Goal: Check status

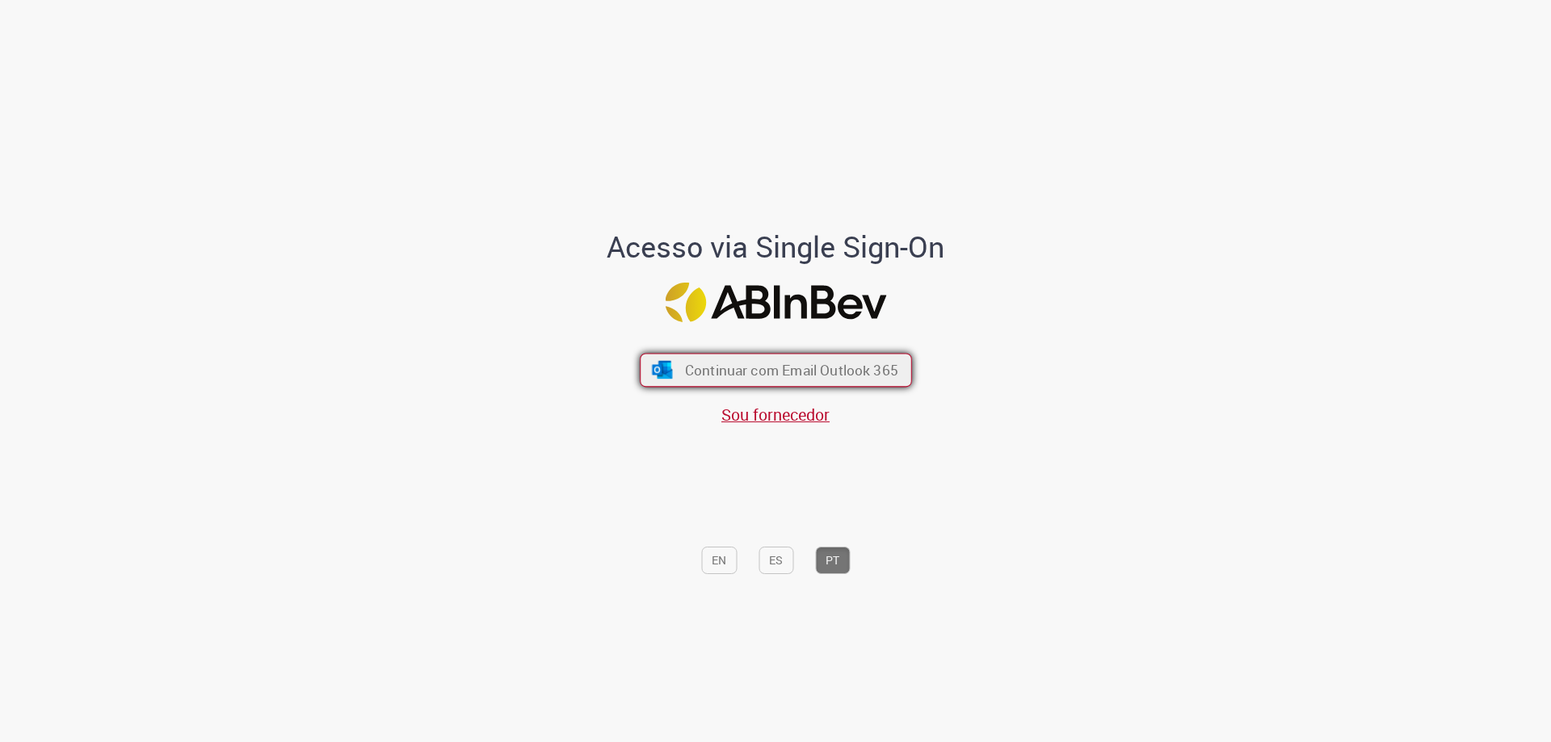
click at [684, 367] on span "Continuar com Email Outlook 365" at bounding box center [790, 370] width 213 height 19
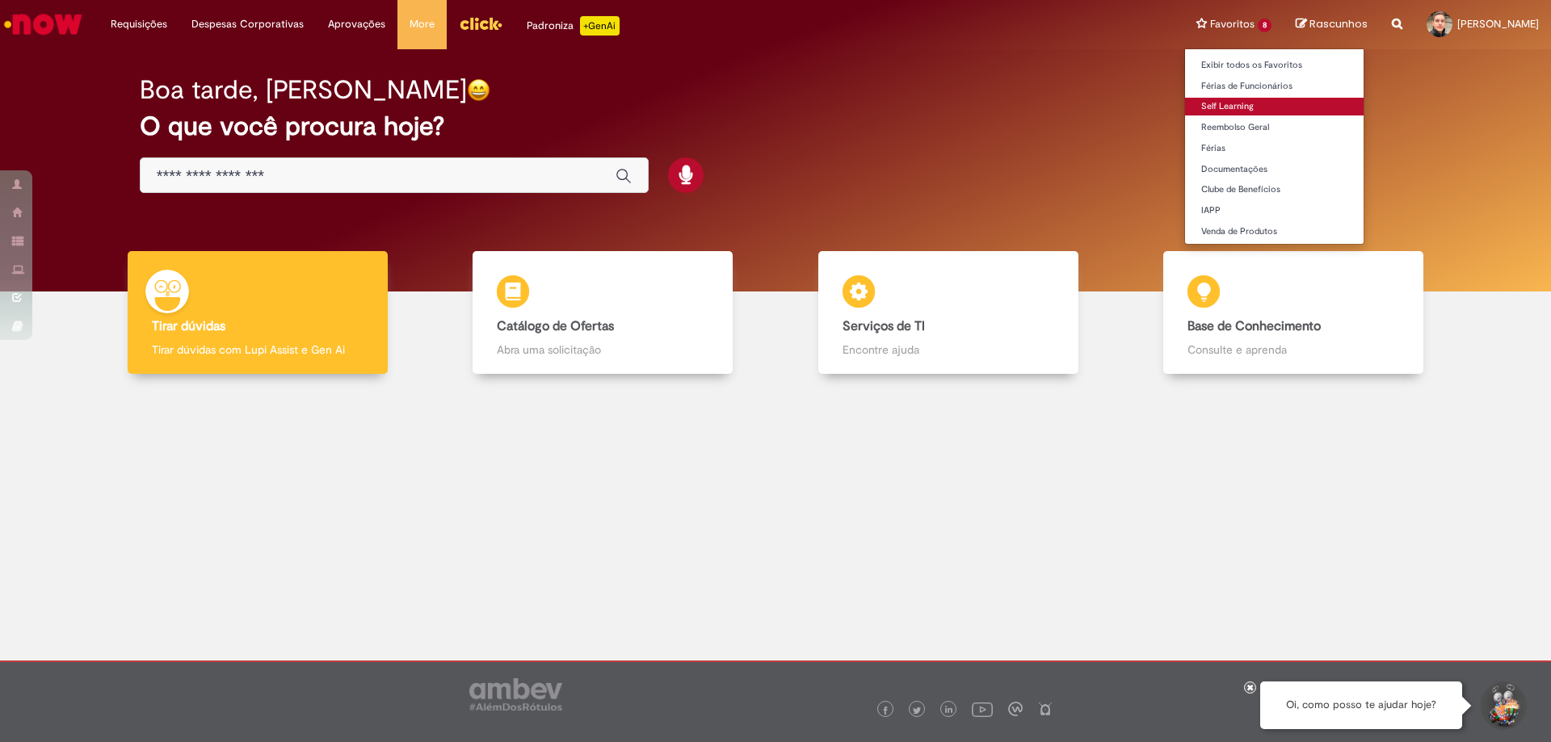
click at [1207, 107] on link "Self Learning" at bounding box center [1274, 107] width 178 height 18
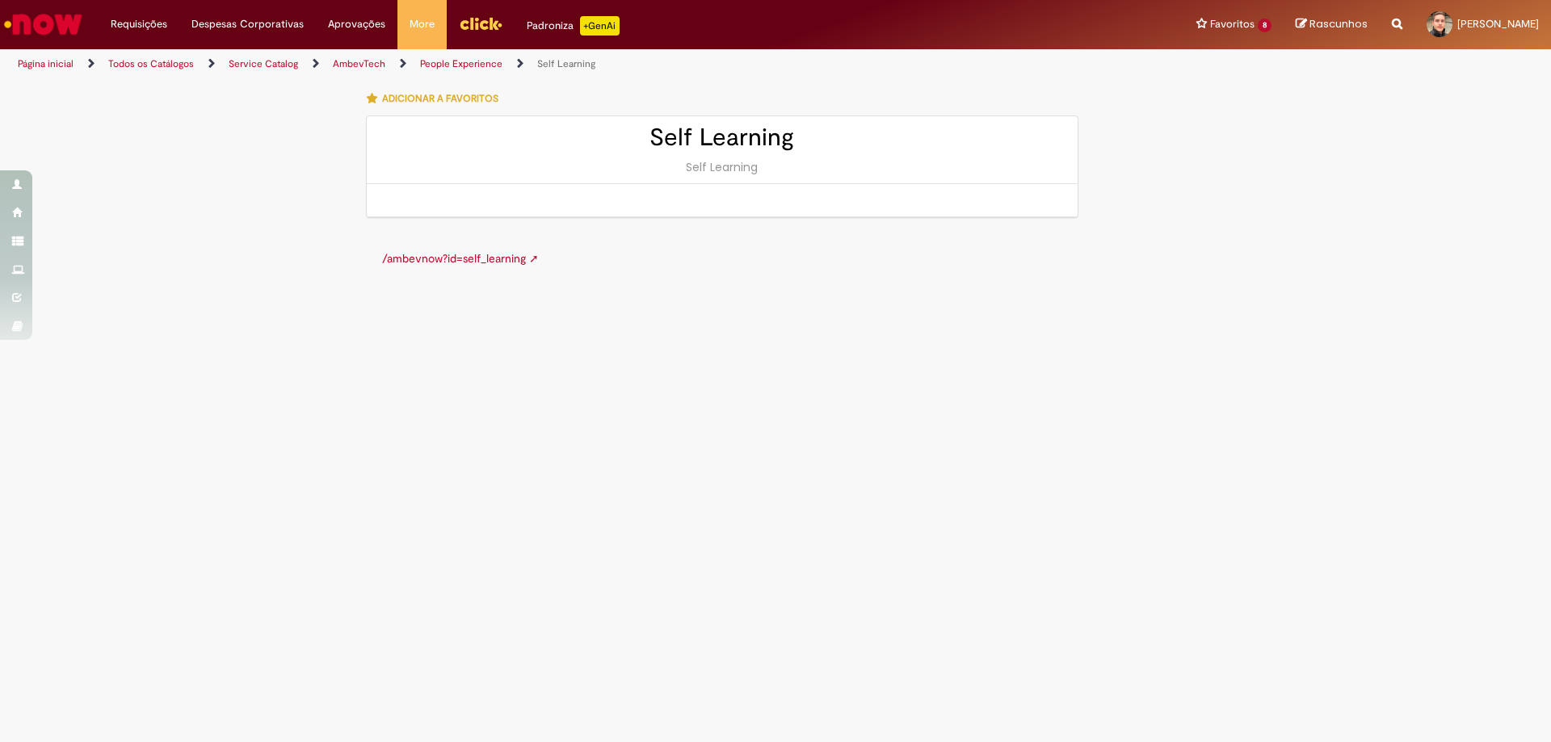
click at [422, 260] on link "/ambevnow?id=self_learning ➚" at bounding box center [460, 258] width 157 height 15
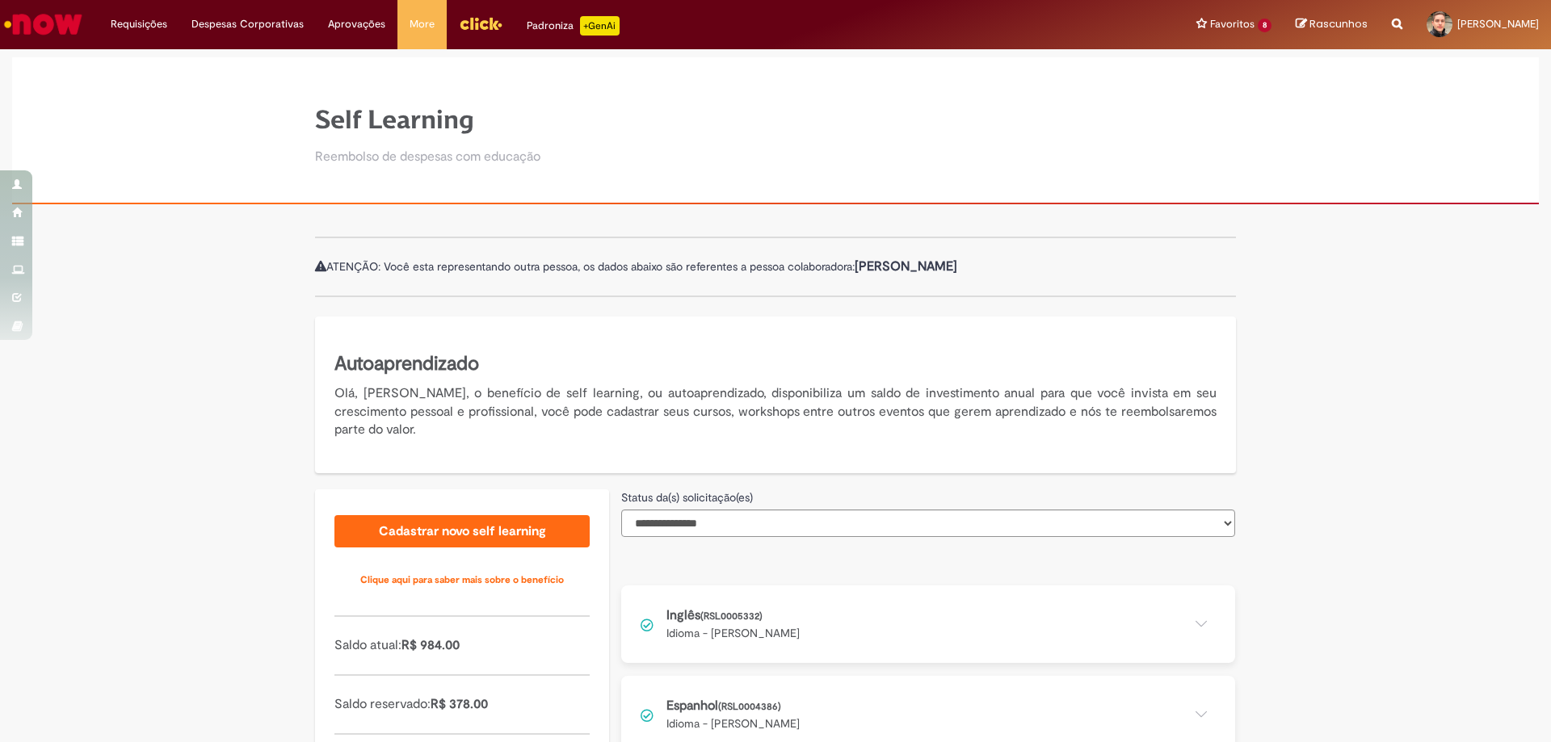
scroll to position [129, 0]
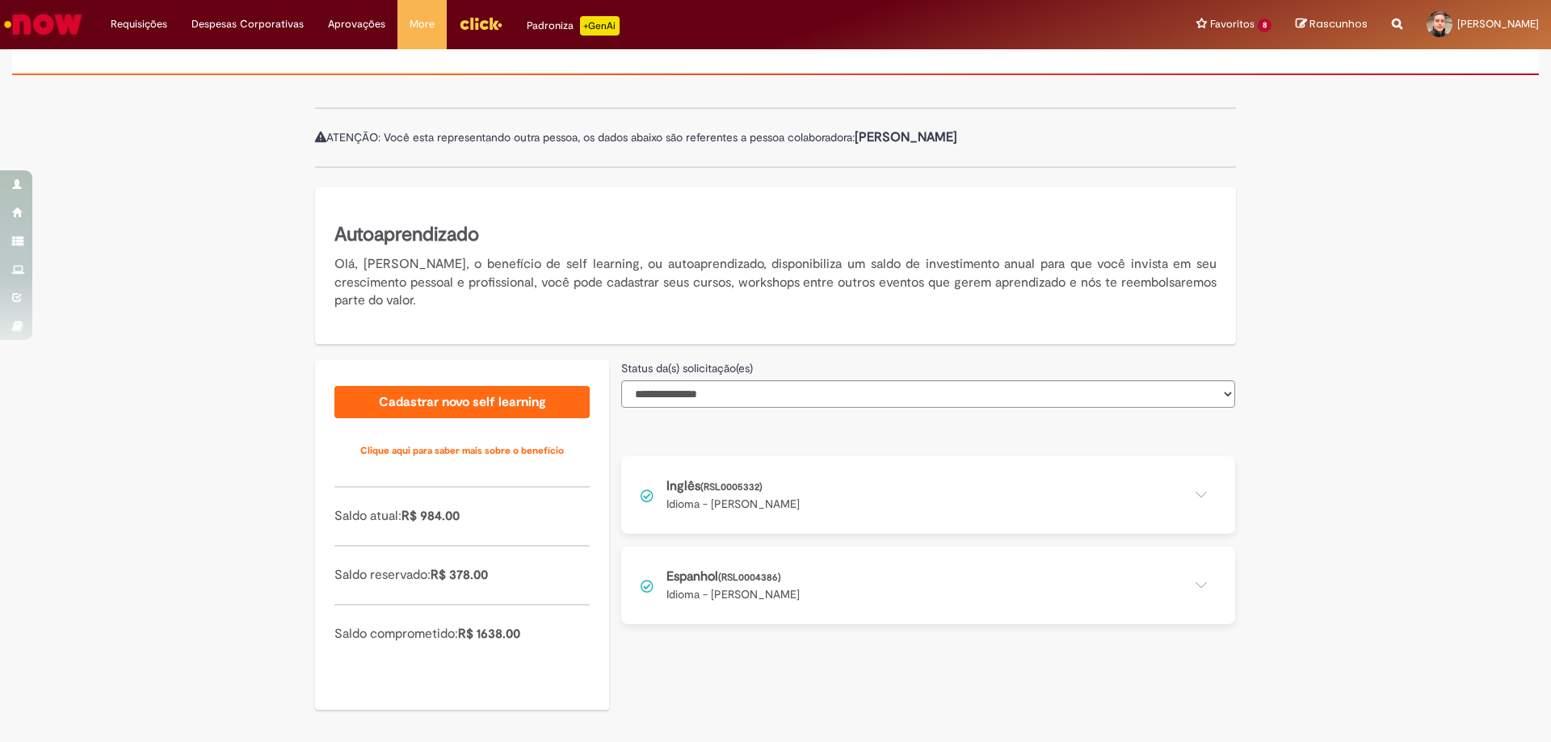
click at [907, 591] on button at bounding box center [928, 586] width 614 height 78
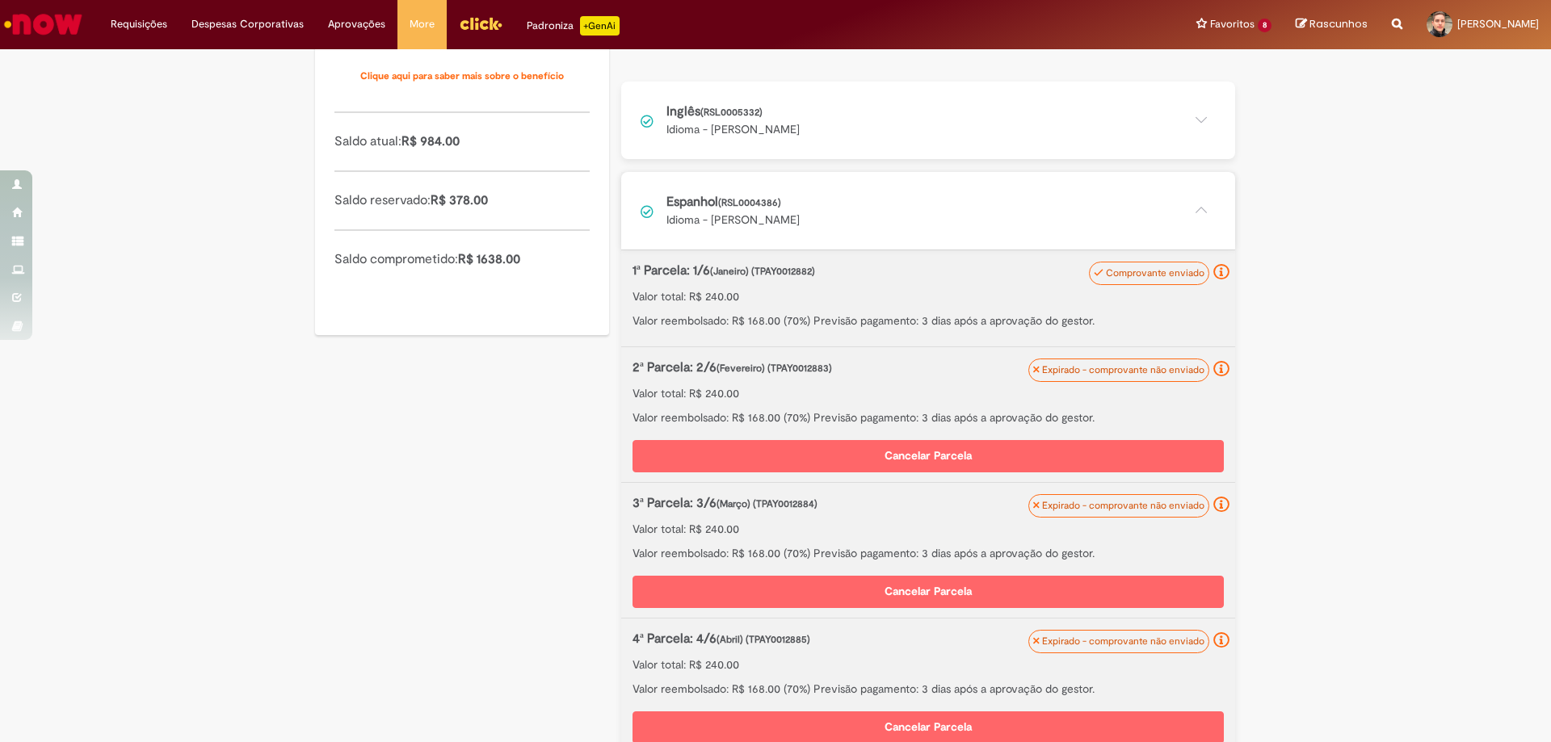
scroll to position [452, 0]
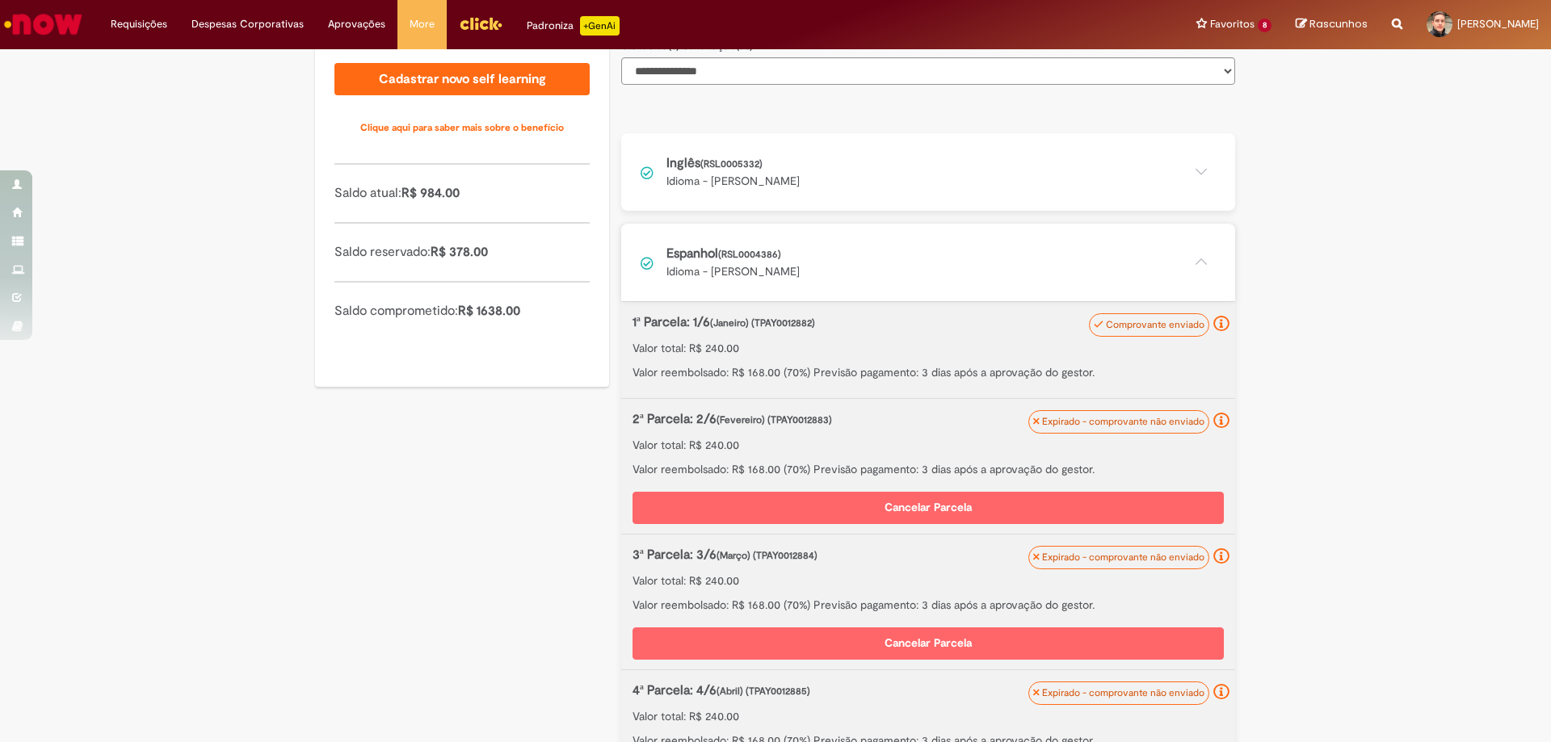
click at [734, 262] on button at bounding box center [928, 263] width 614 height 78
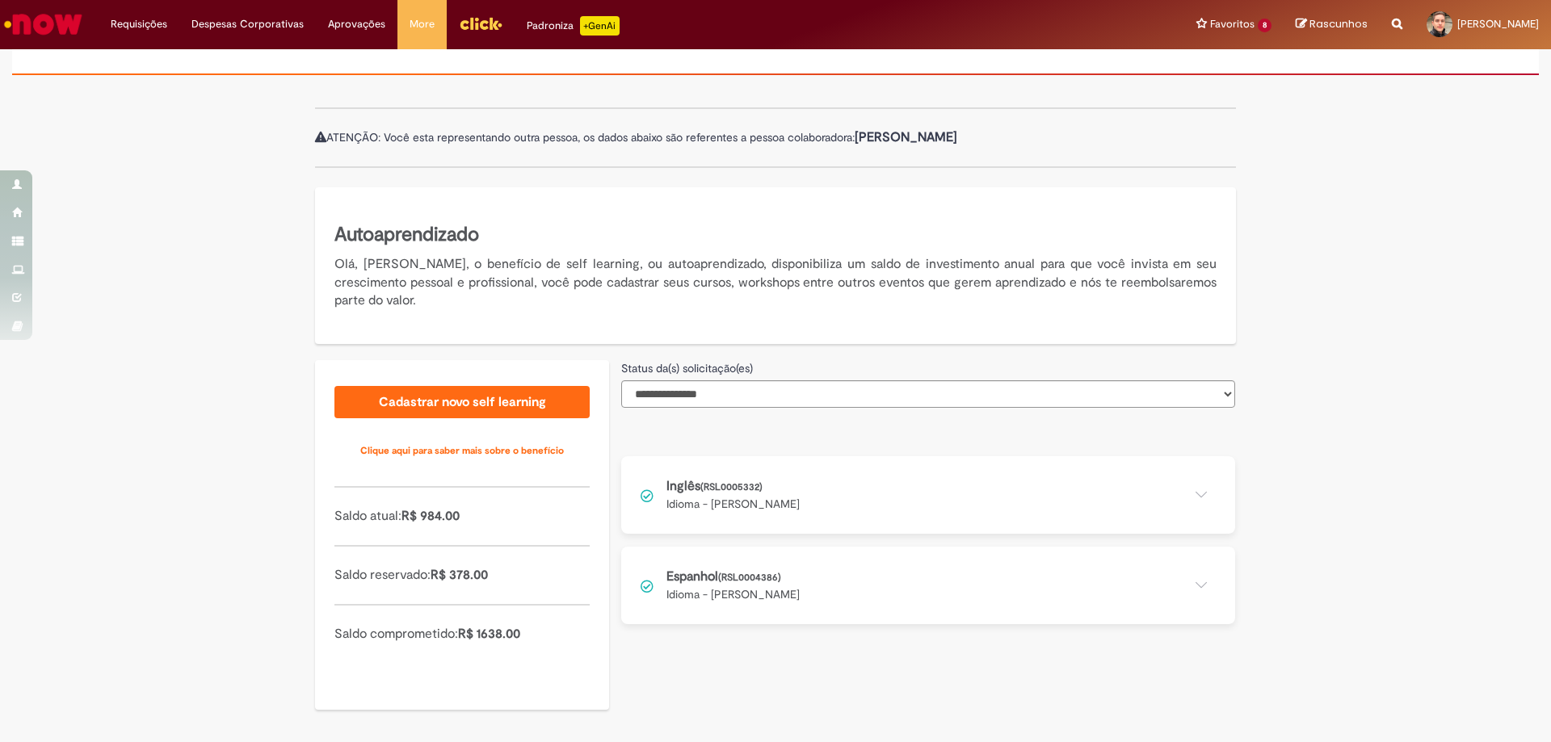
click at [789, 495] on button at bounding box center [928, 495] width 614 height 78
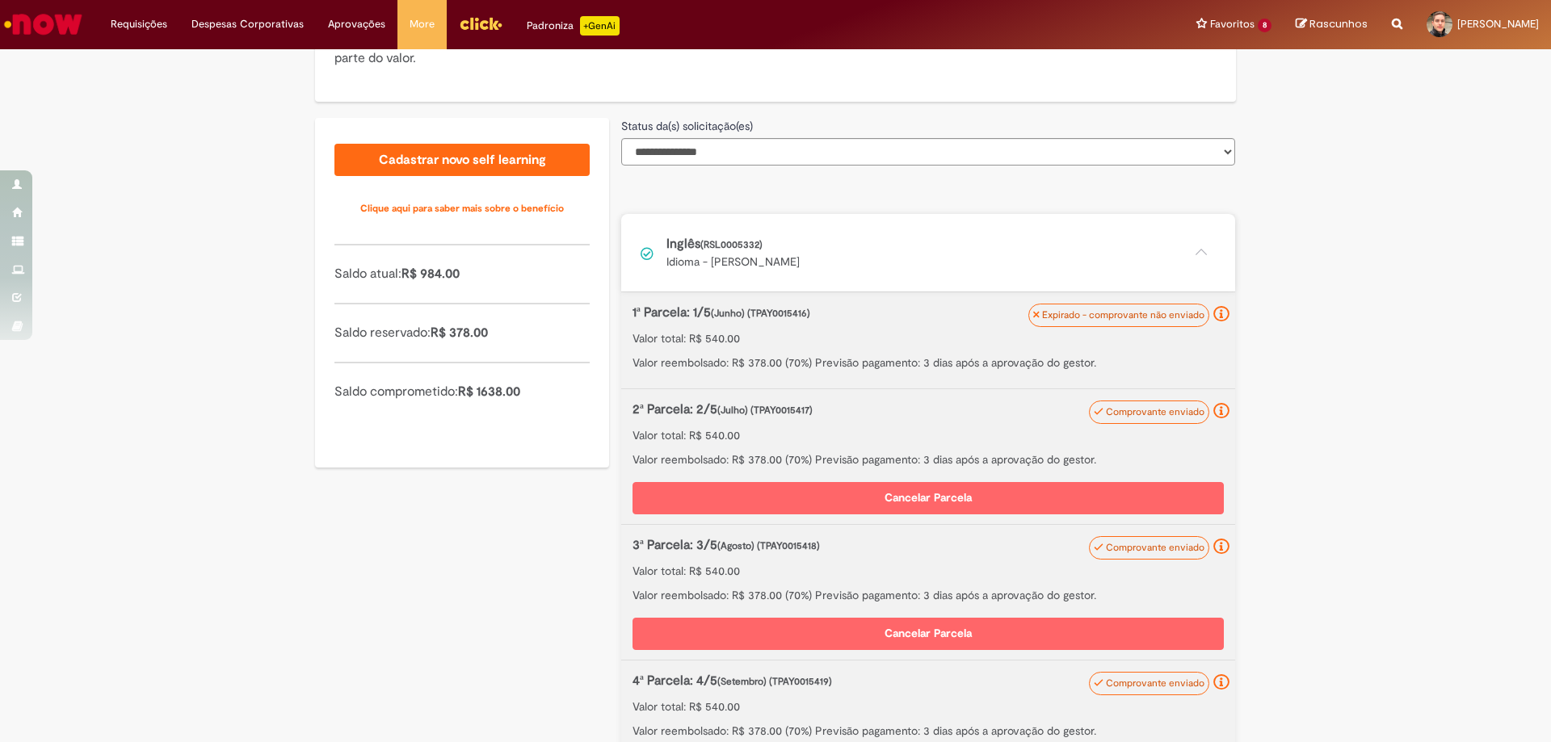
scroll to position [452, 0]
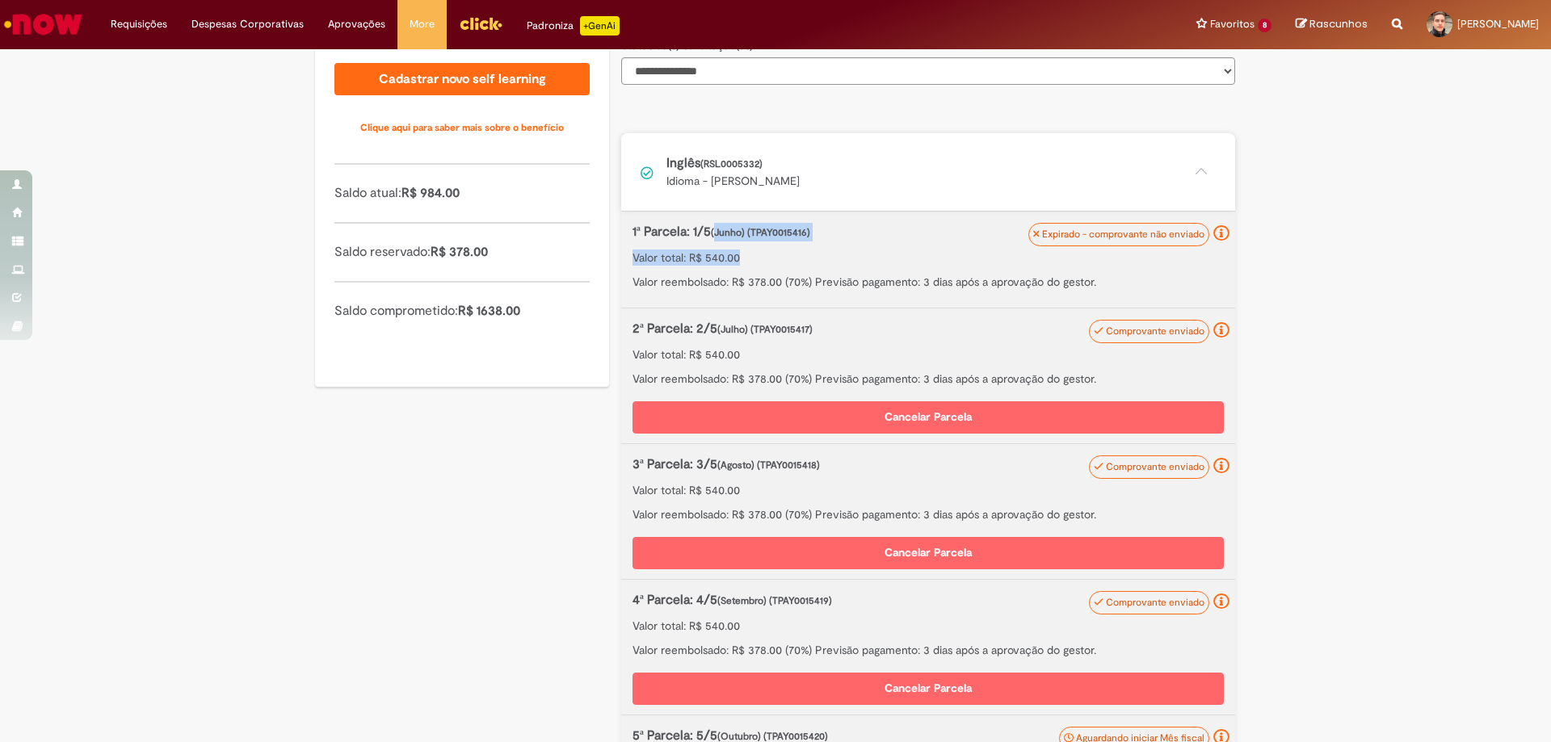
drag, startPoint x: 710, startPoint y: 228, endPoint x: 757, endPoint y: 248, distance: 51.0
click at [757, 247] on div "1ª Parcela: 1/5 (Junho) (TPAY0015416) Valor total: R$ 540.00 Valor reembolsado:…" at bounding box center [927, 256] width 591 height 67
drag, startPoint x: 719, startPoint y: 321, endPoint x: 739, endPoint y: 332, distance: 23.1
click at [739, 332] on p "2ª Parcela: 2/5 (Julho) (TPAY0015417)" at bounding box center [885, 329] width 506 height 19
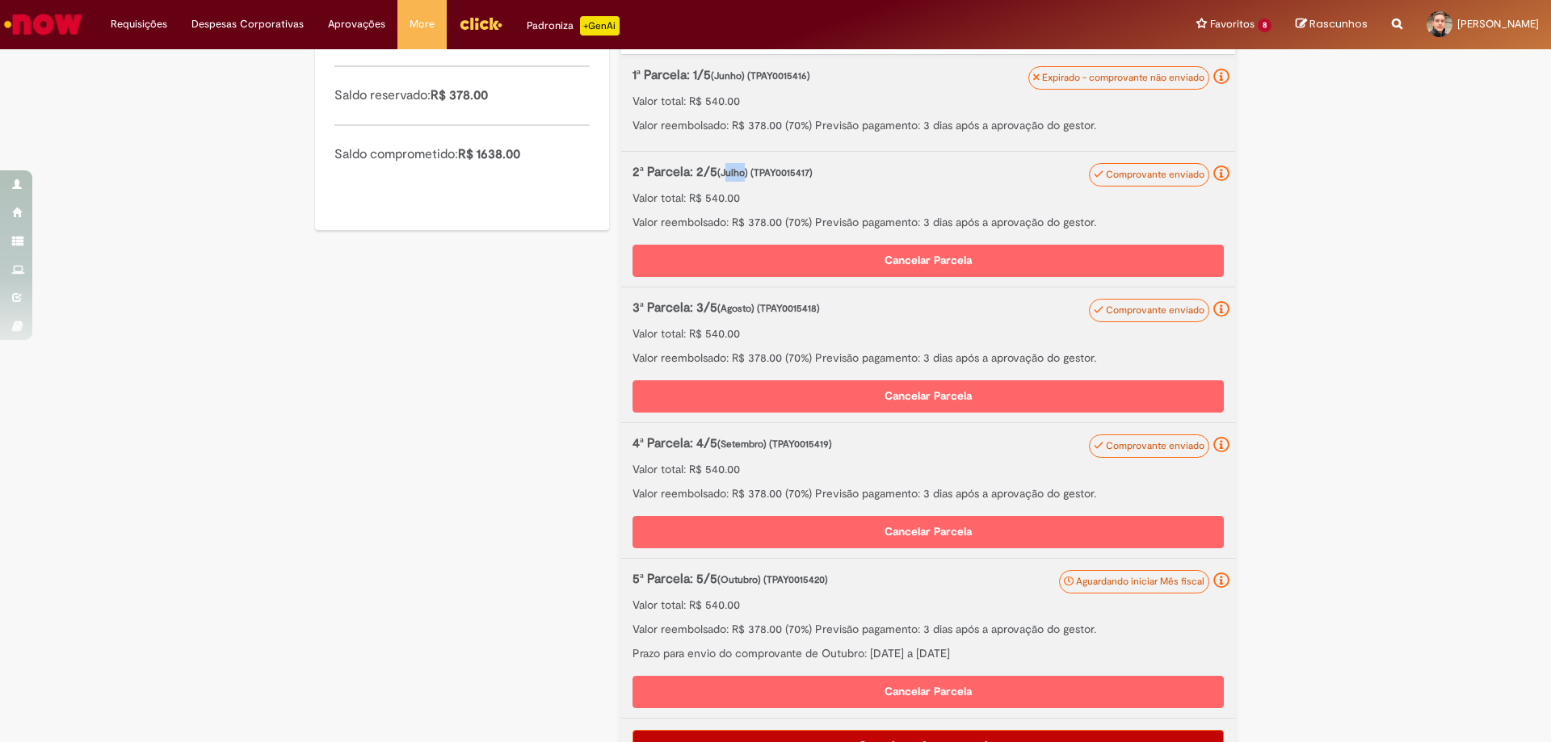
scroll to position [500, 0]
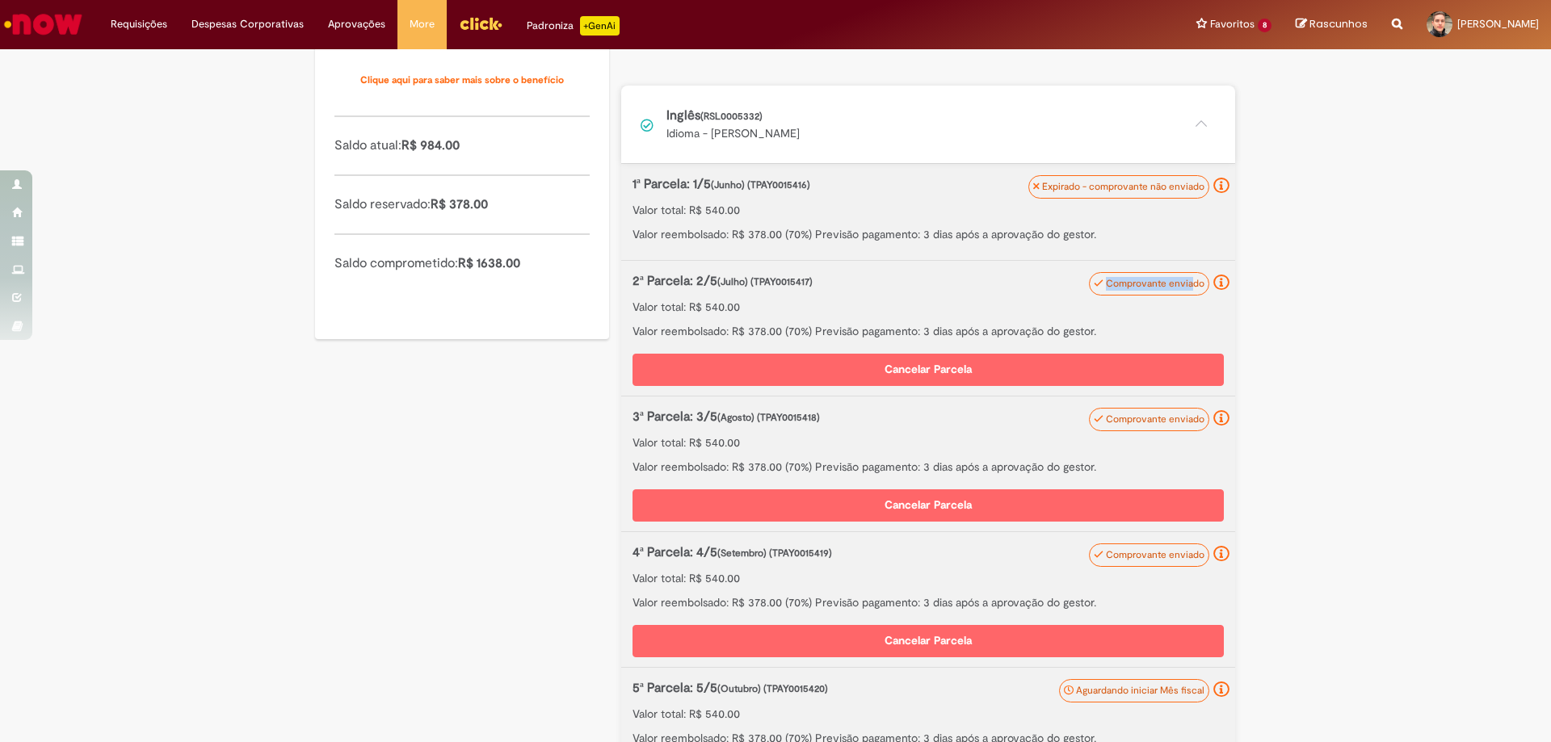
drag, startPoint x: 1104, startPoint y: 286, endPoint x: 1185, endPoint y: 324, distance: 89.2
click at [1187, 298] on div "Comprovante enviado 2ª Parcela: 2/5 (Julho) (TPAY0015417) Valor total: R$ 540.0…" at bounding box center [928, 328] width 614 height 135
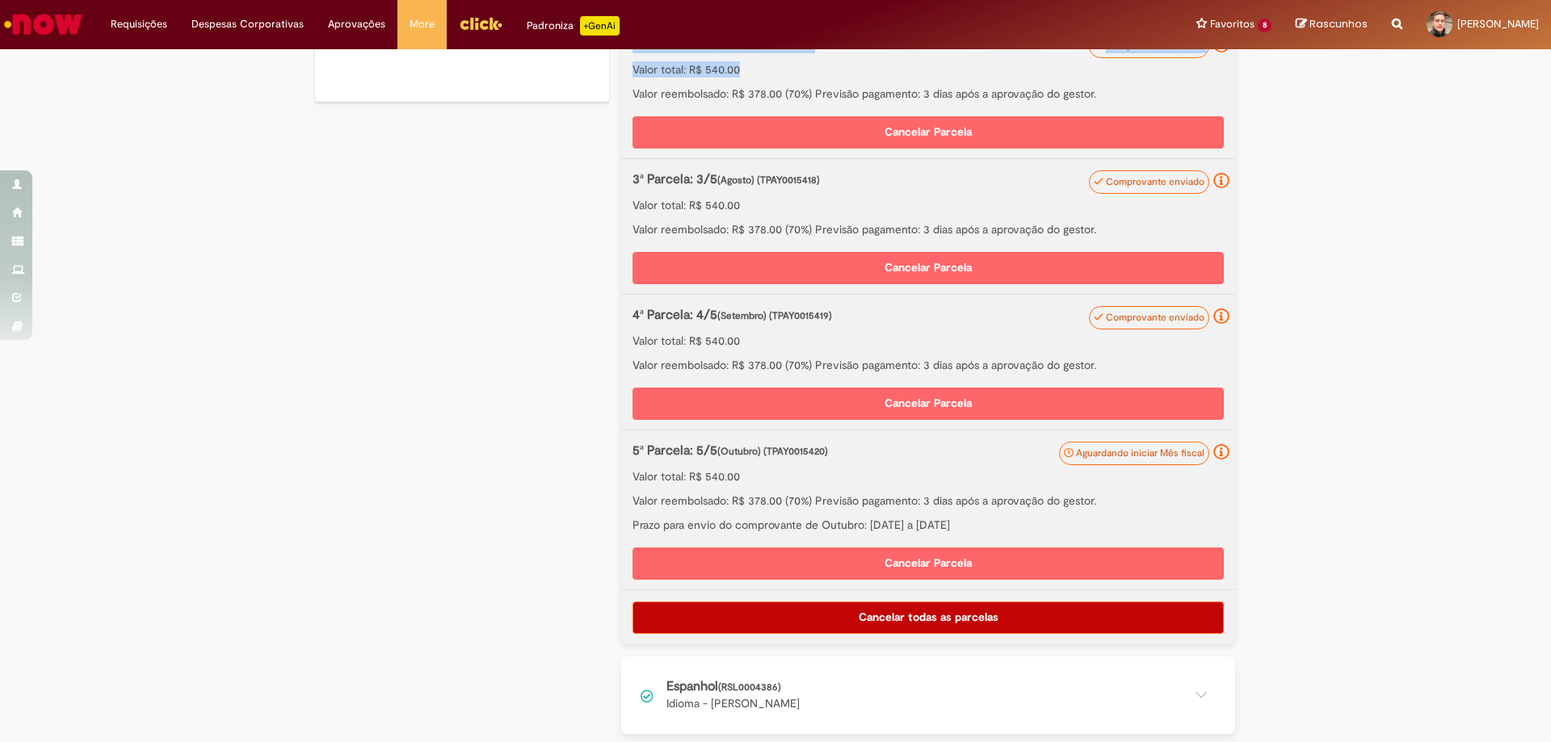
scroll to position [742, 0]
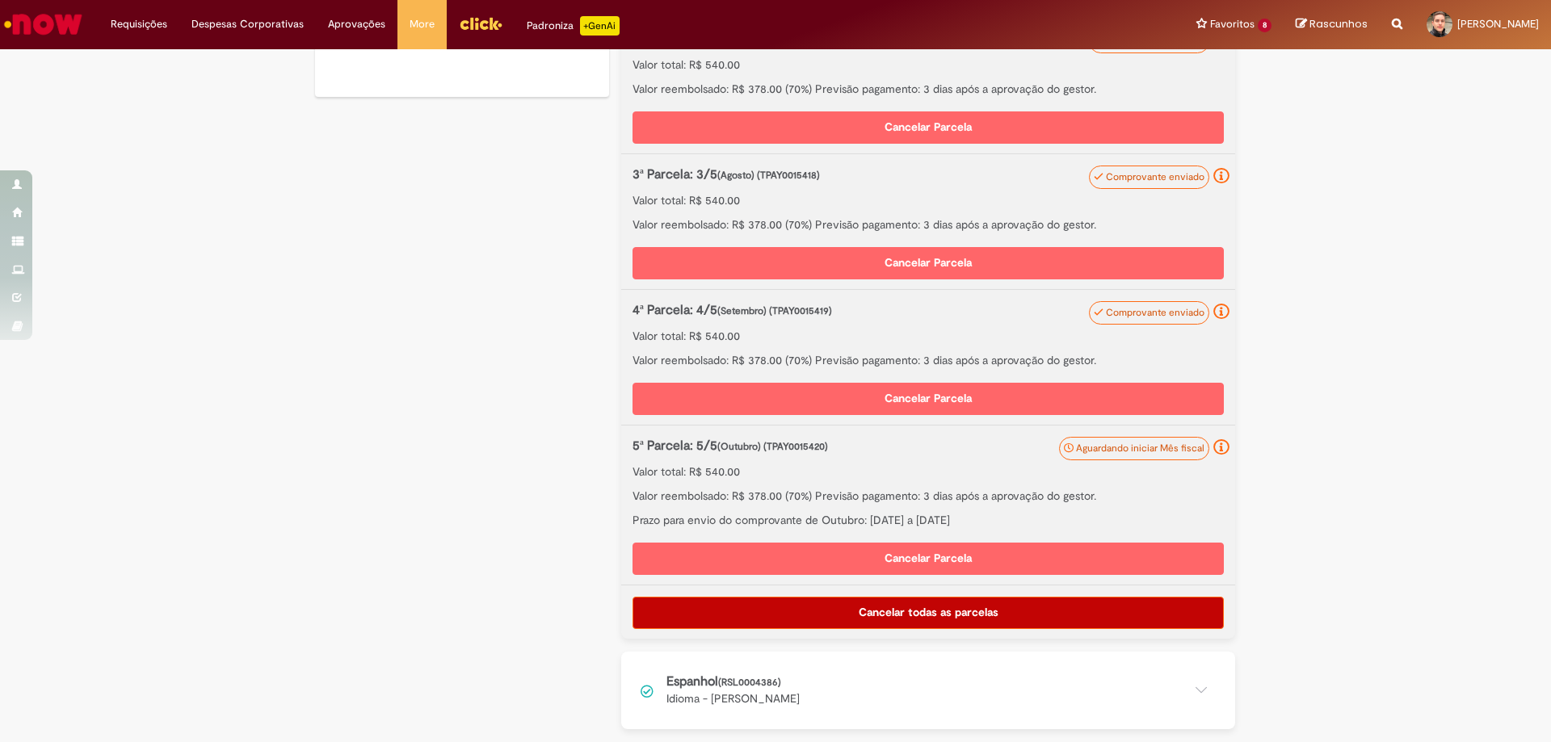
click at [1103, 451] on span "Aguardando iniciar Mês fiscal" at bounding box center [1140, 448] width 128 height 13
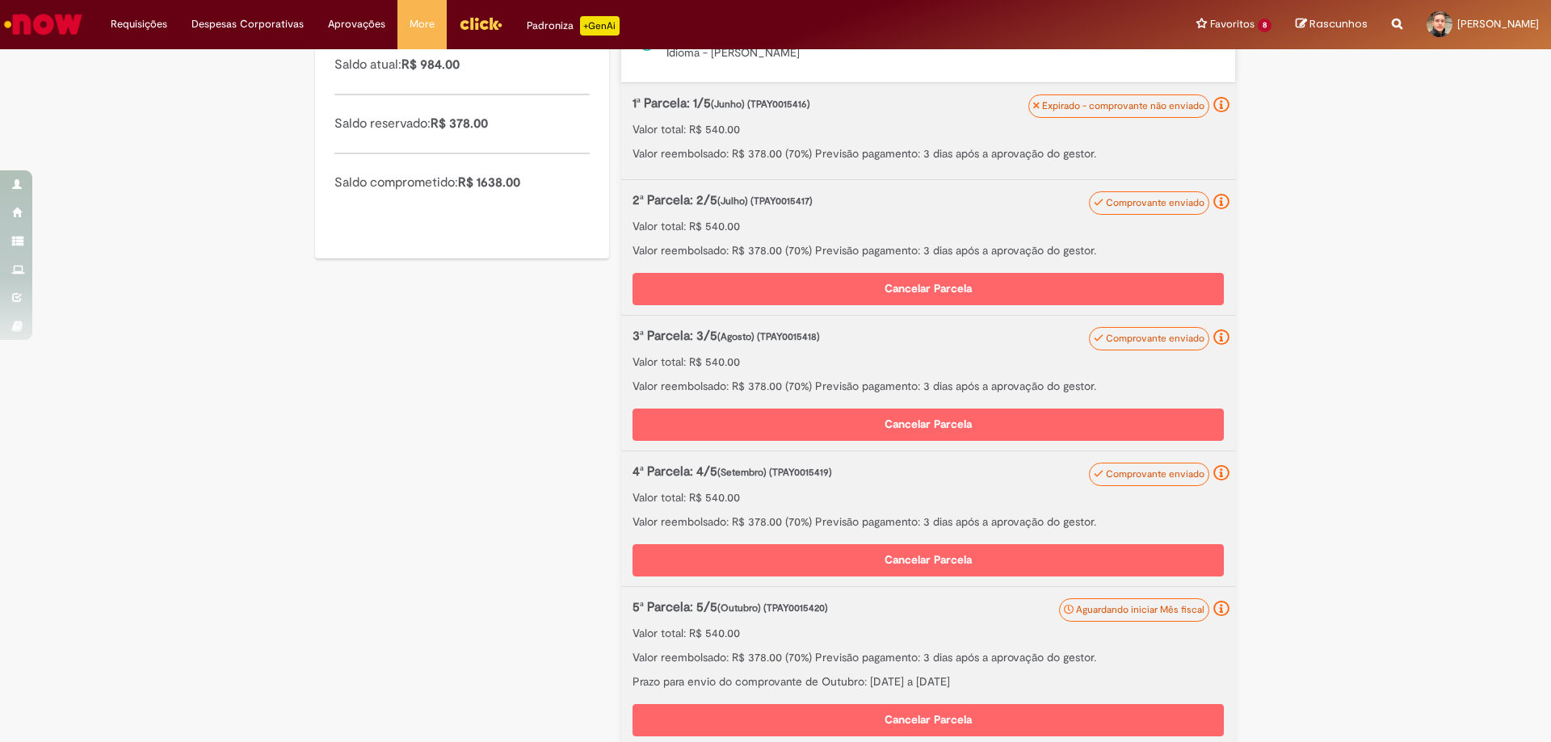
scroll to position [661, 0]
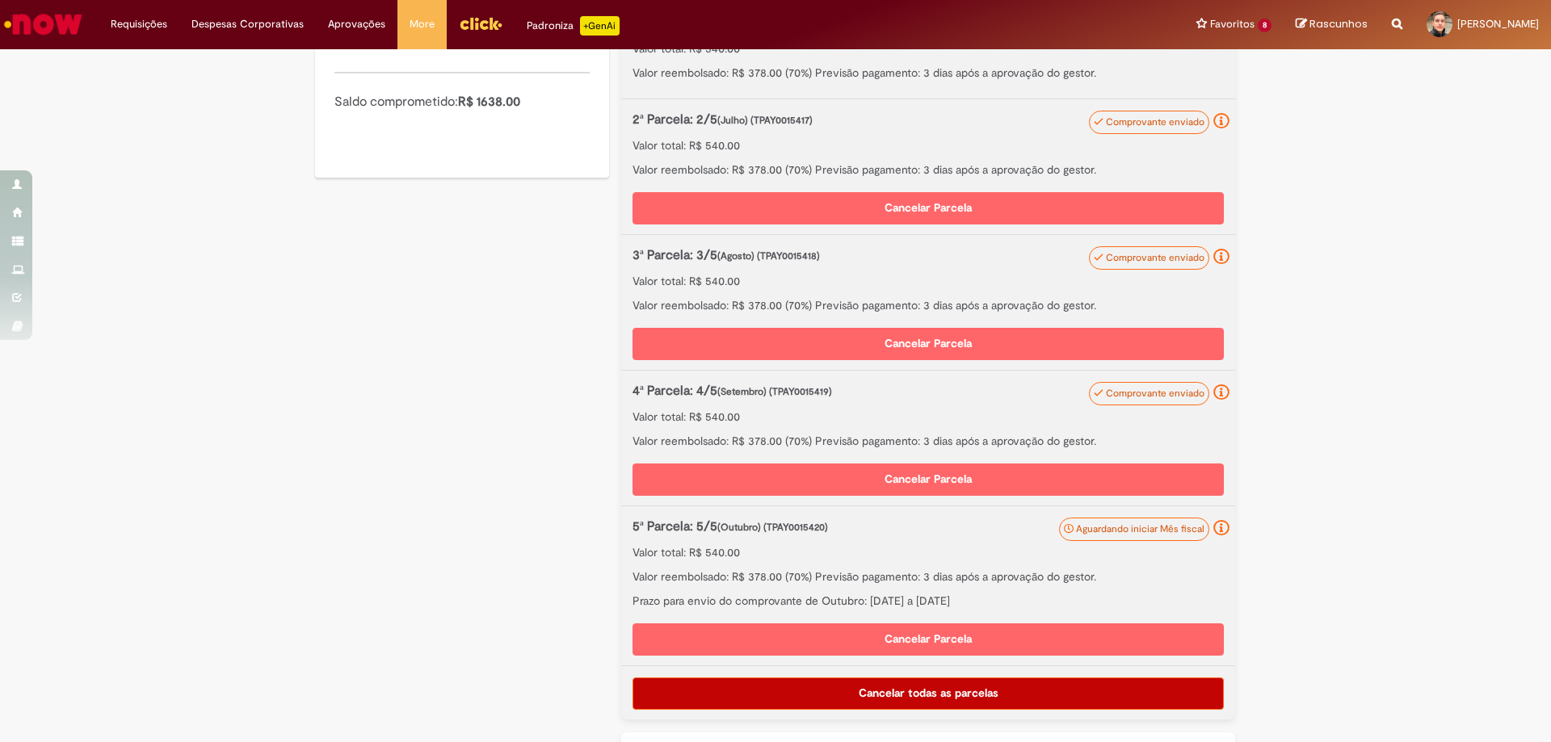
click at [1134, 401] on link "Comprovante enviado" at bounding box center [1149, 393] width 120 height 23
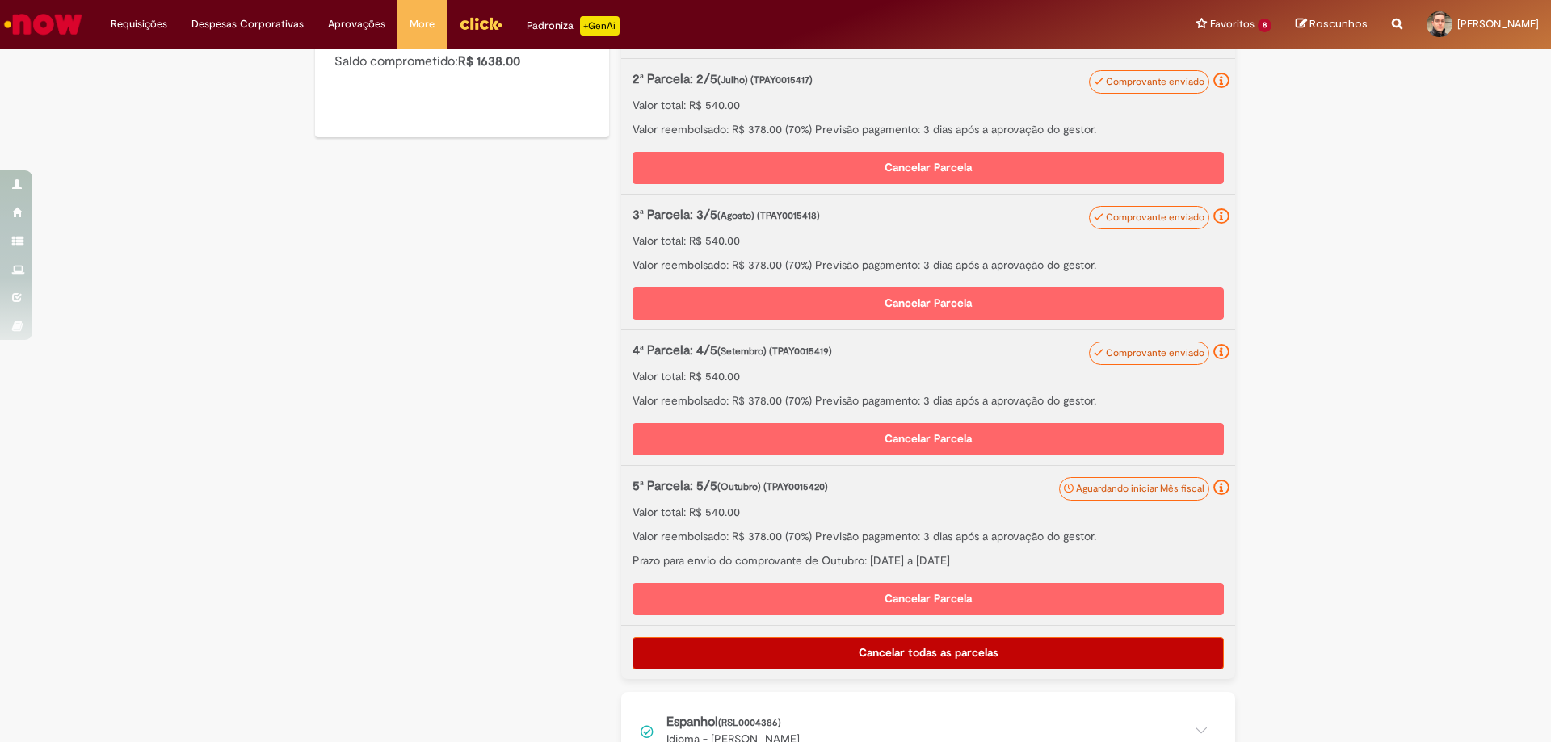
scroll to position [742, 0]
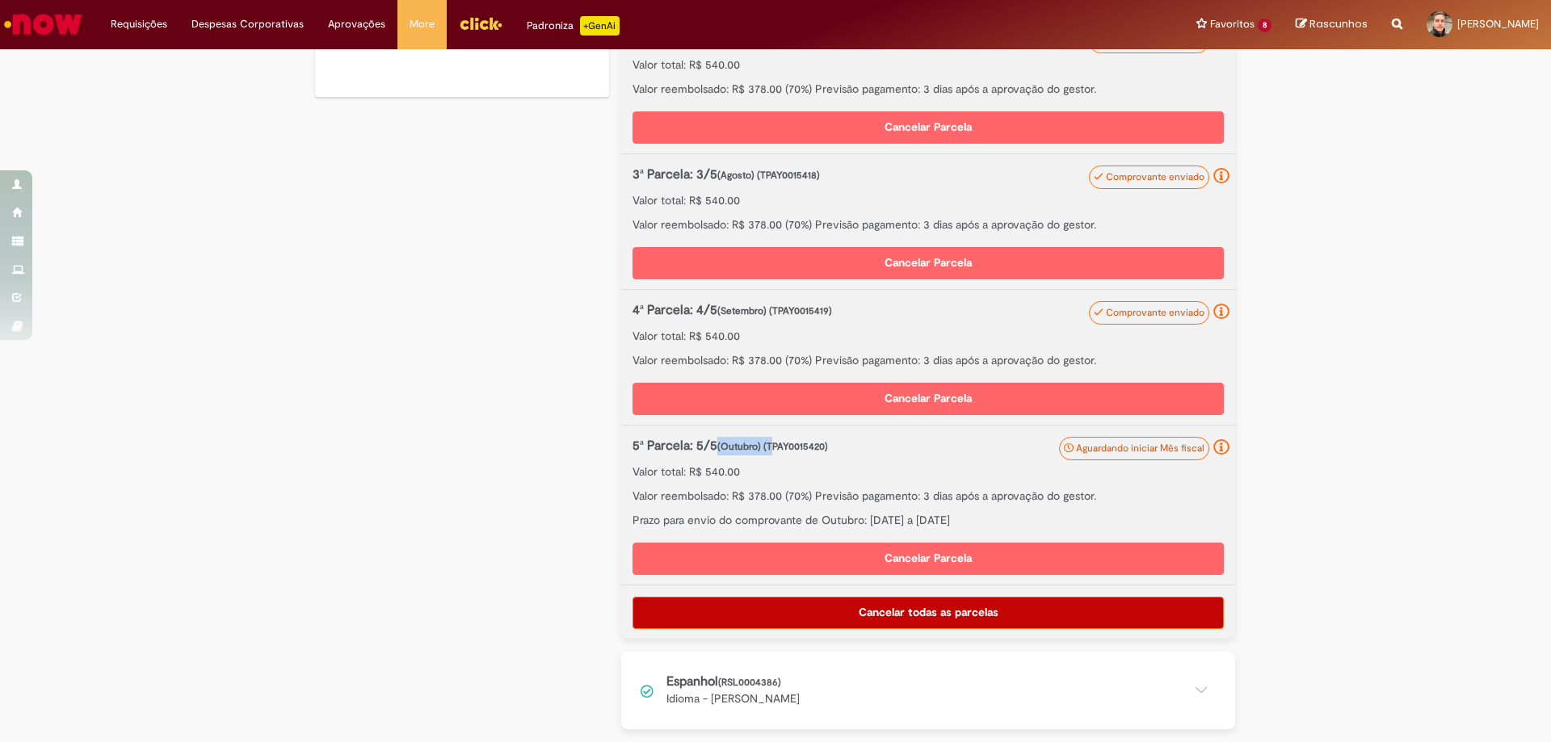
drag, startPoint x: 713, startPoint y: 447, endPoint x: 767, endPoint y: 454, distance: 54.6
click at [767, 454] on p "5ª Parcela: 5/5 (Outubro) (TPAY0015420)" at bounding box center [885, 446] width 506 height 19
click at [1008, 505] on div "5ª Parcela: 5/5 (Outubro) (TPAY0015420) Valor total: R$ 540.00 Valor reembolsad…" at bounding box center [927, 482] width 591 height 91
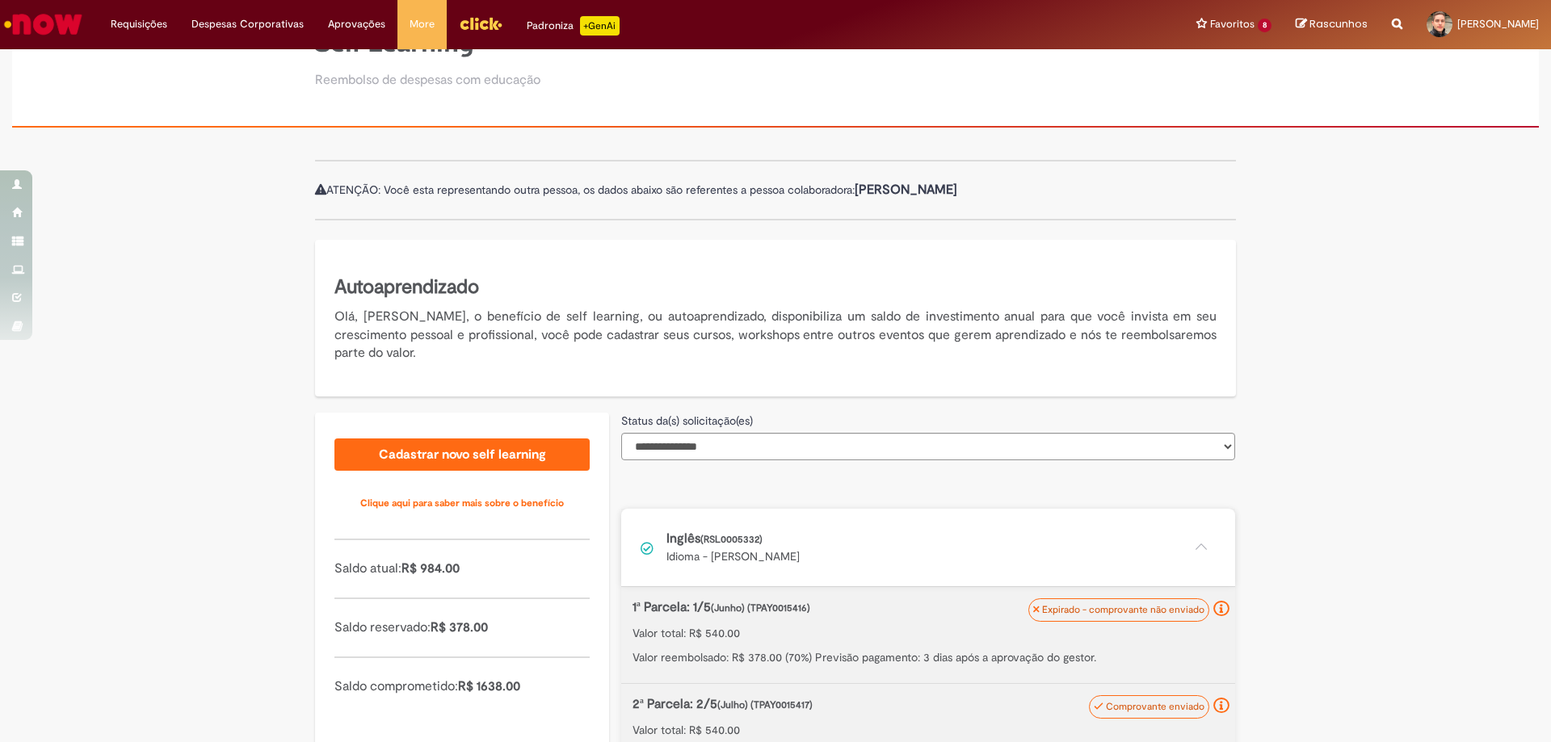
scroll to position [0, 0]
